Goal: Task Accomplishment & Management: Manage account settings

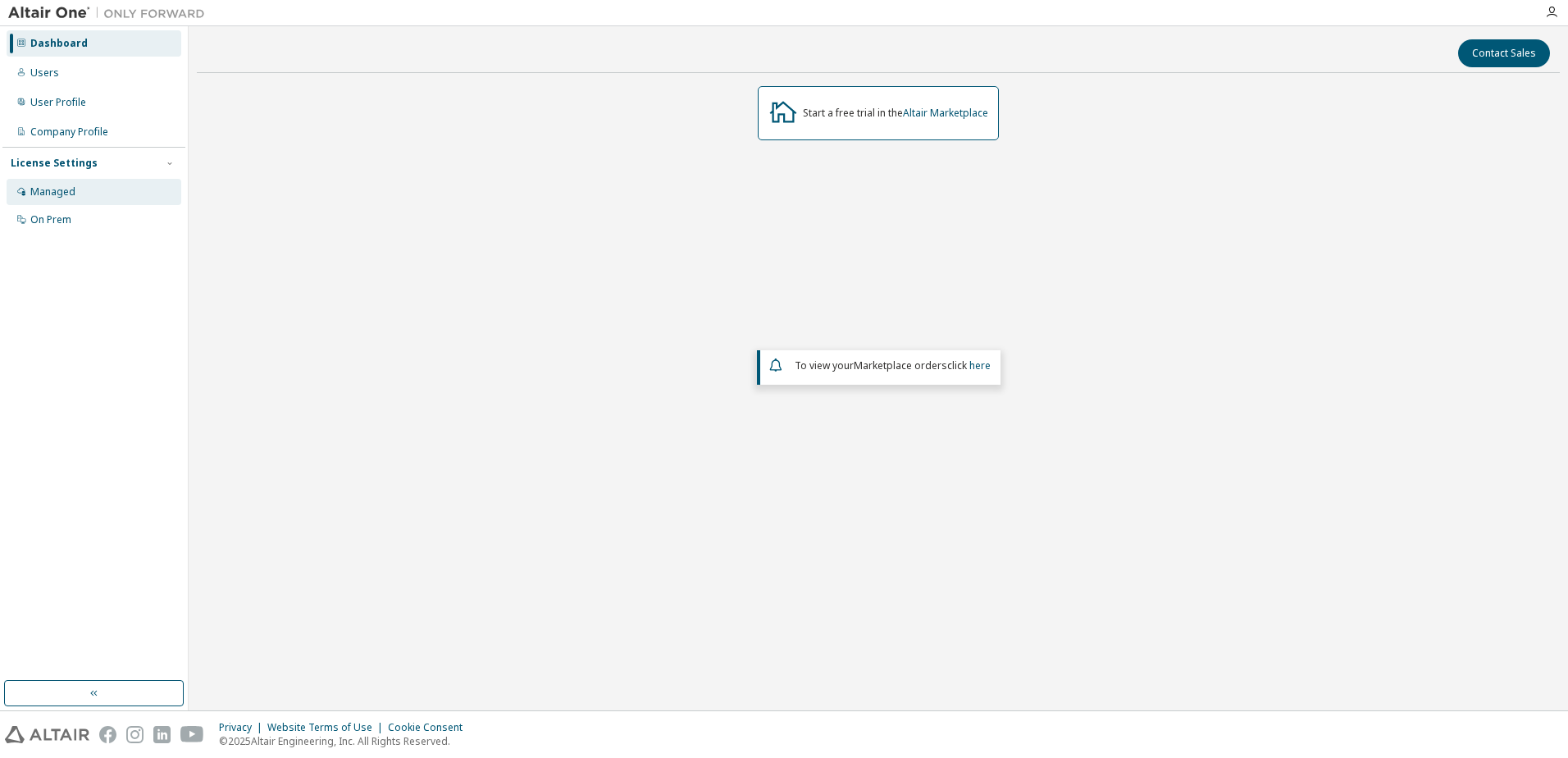
click at [61, 201] on div "Managed" at bounding box center [94, 192] width 175 height 26
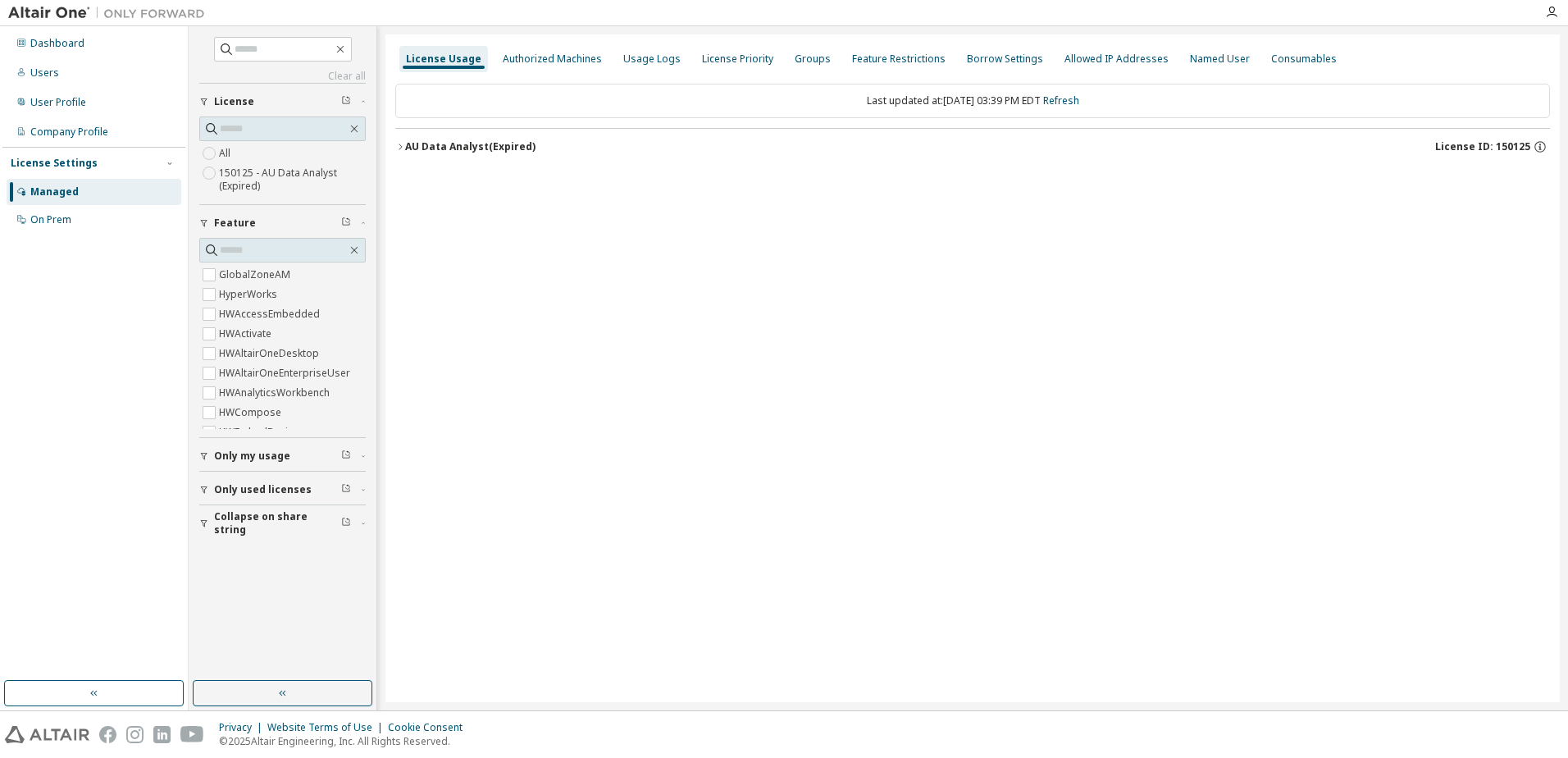
click at [233, 459] on span "Only my usage" at bounding box center [252, 456] width 77 height 13
